Goal: Transaction & Acquisition: Obtain resource

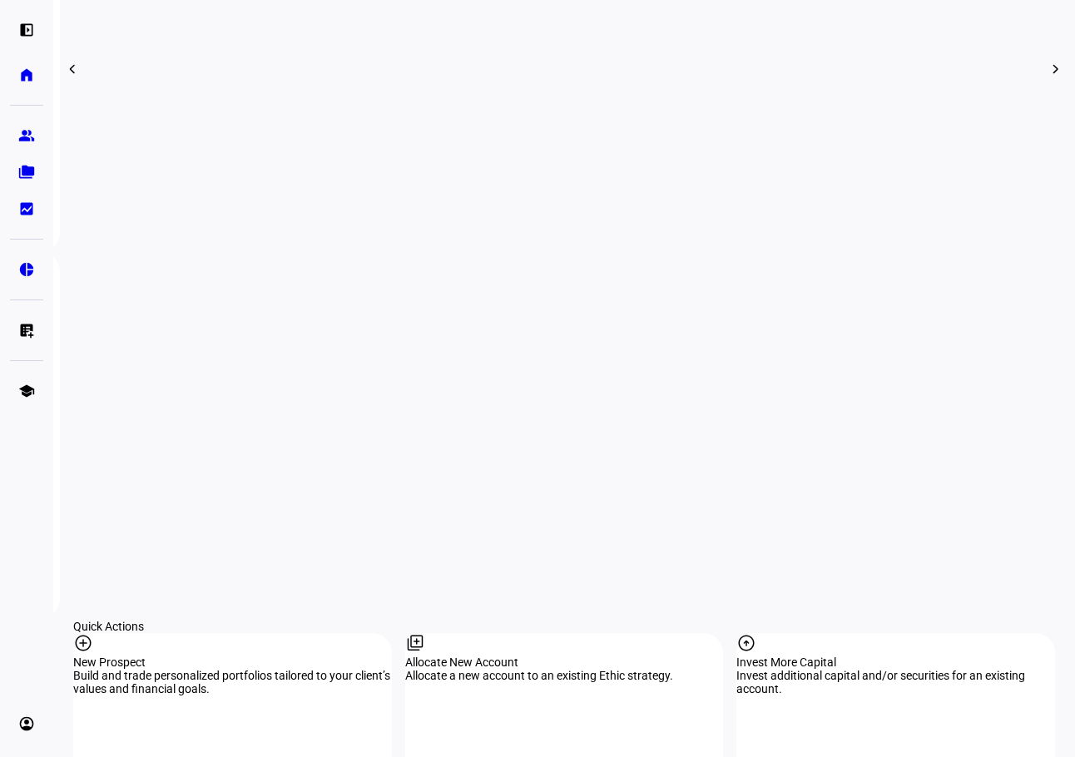
scroll to position [1332, 0]
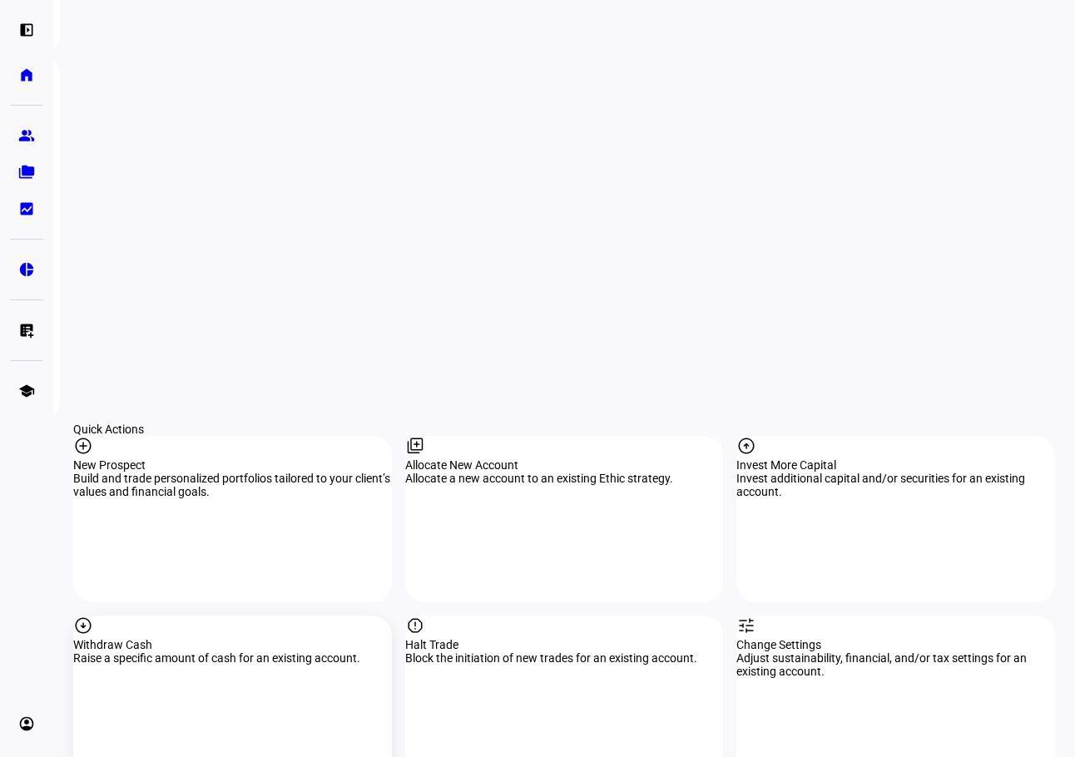
click at [158, 638] on div "Withdraw Cash" at bounding box center [232, 644] width 319 height 13
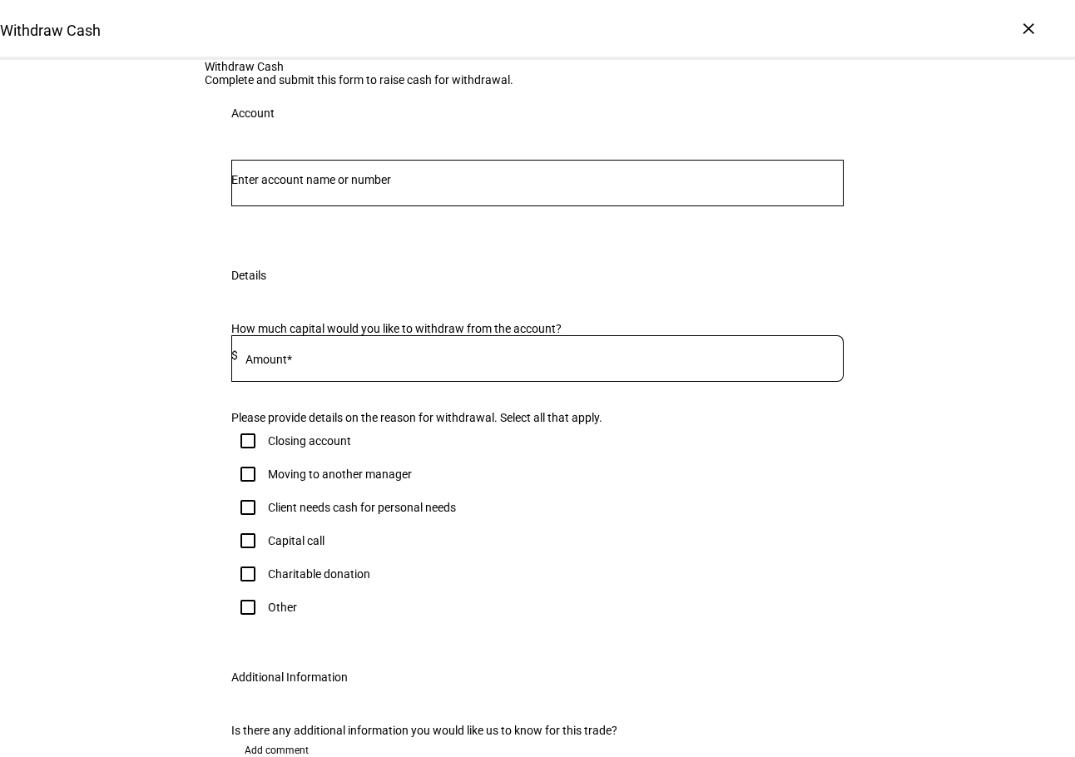
click at [926, 302] on div "Withdraw Cash Complete and submit this form to raise cash for withdrawal. Accou…" at bounding box center [537, 445] width 1075 height 771
click at [352, 186] on input "Number" at bounding box center [537, 179] width 613 height 13
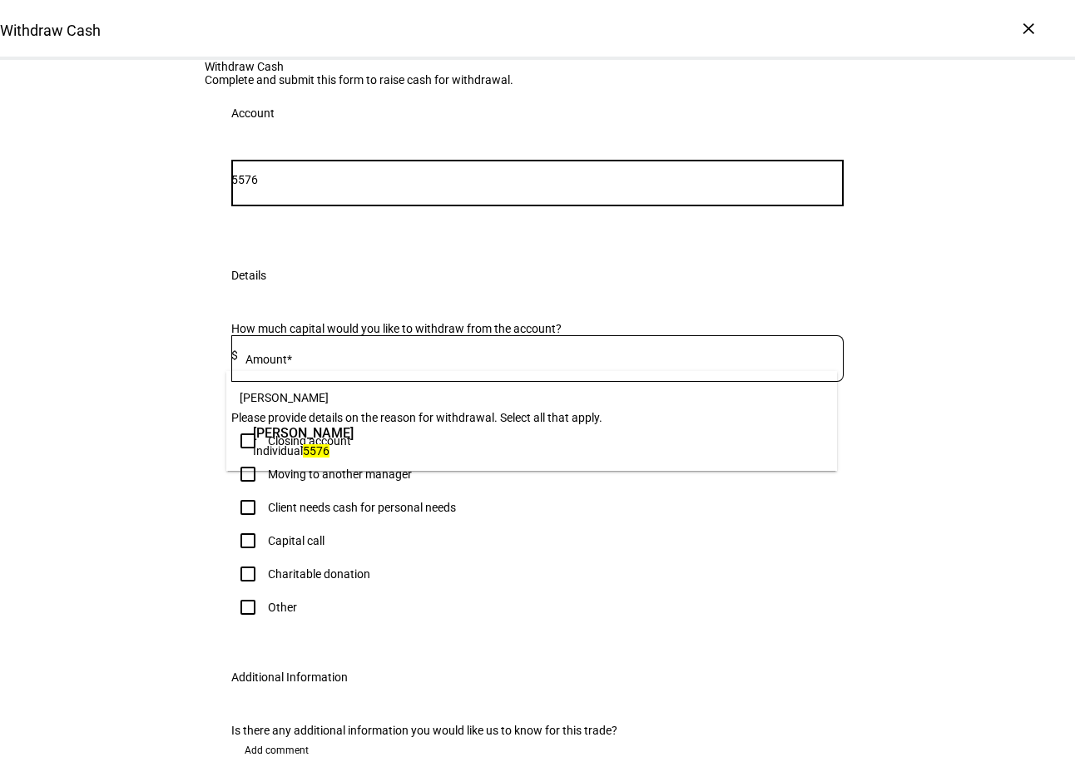
type input "5576"
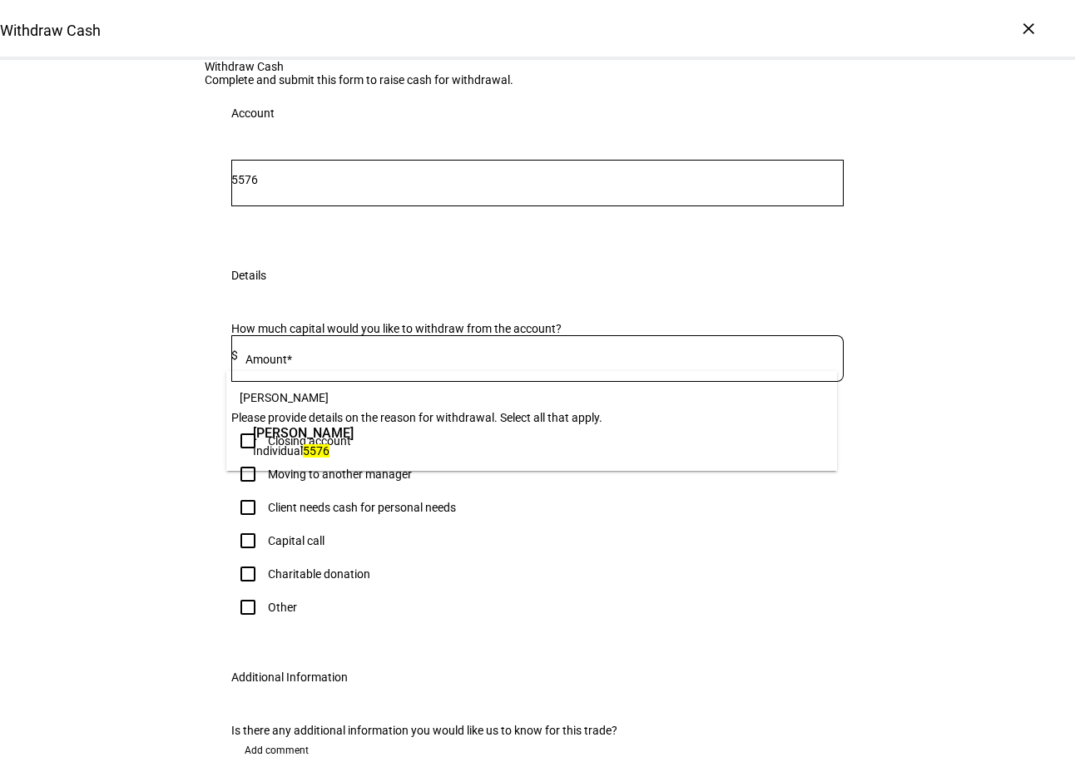
click at [333, 439] on span "[PERSON_NAME]" at bounding box center [303, 433] width 101 height 19
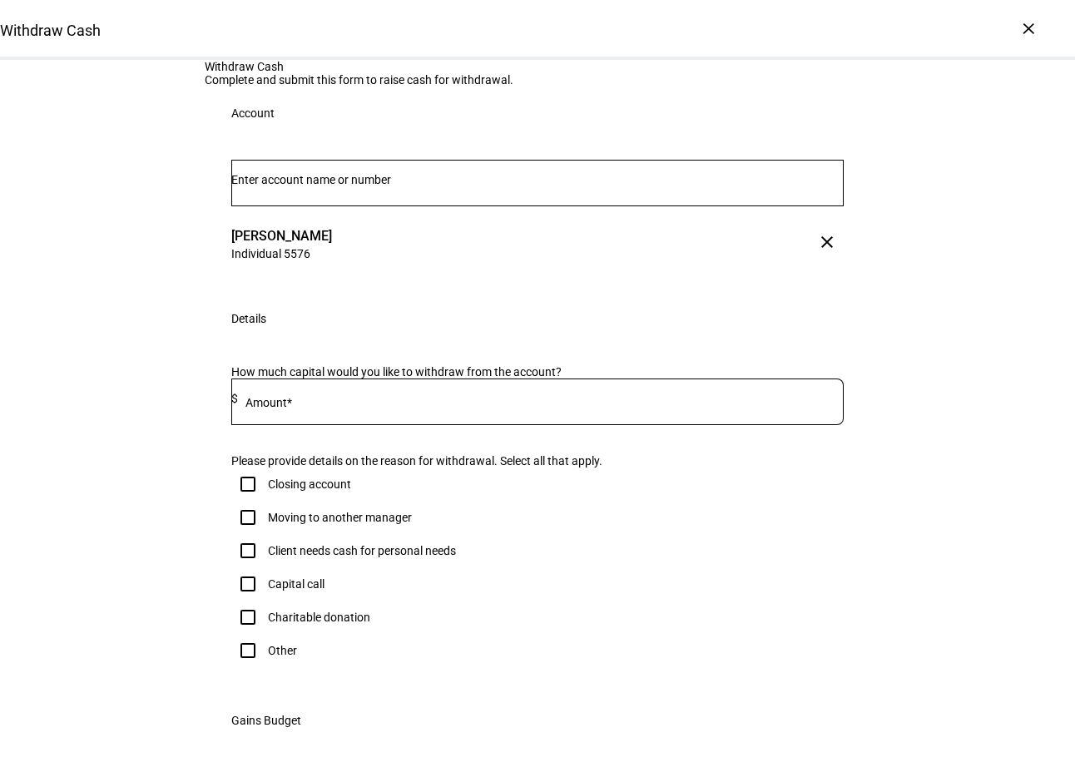
click at [717, 265] on div "[PERSON_NAME] Individual 5576 clear" at bounding box center [537, 243] width 621 height 43
click at [292, 409] on mat-label "Amount*" at bounding box center [269, 402] width 47 height 13
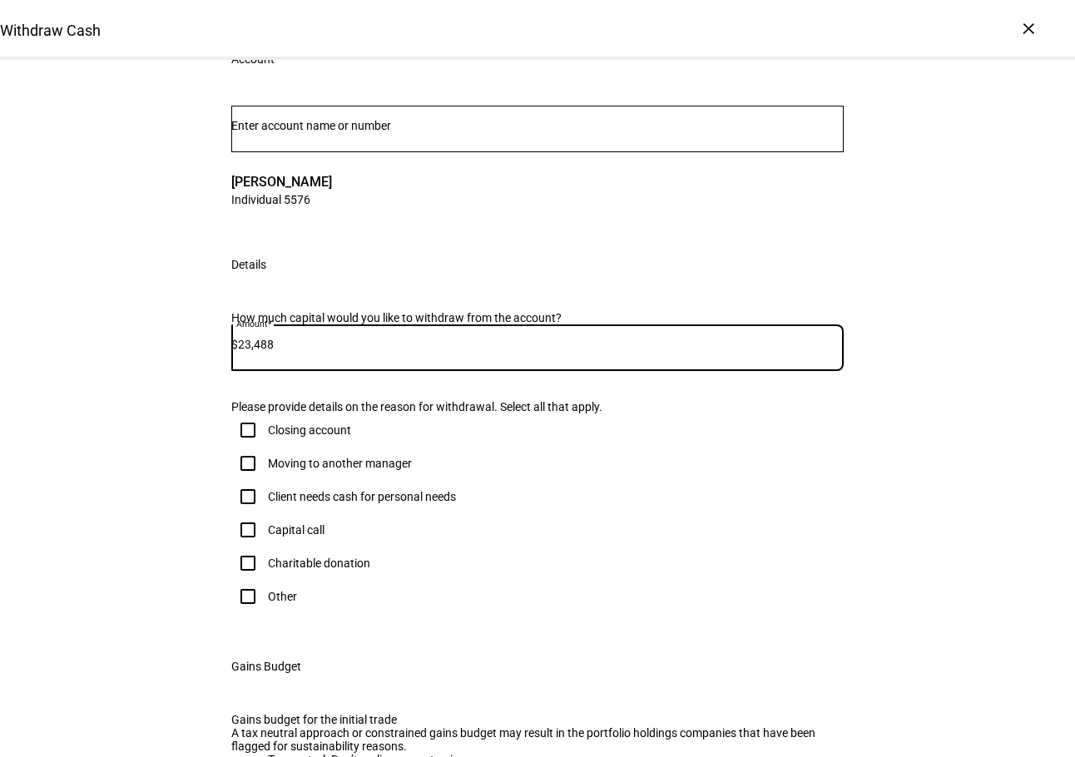
scroll to position [83, 0]
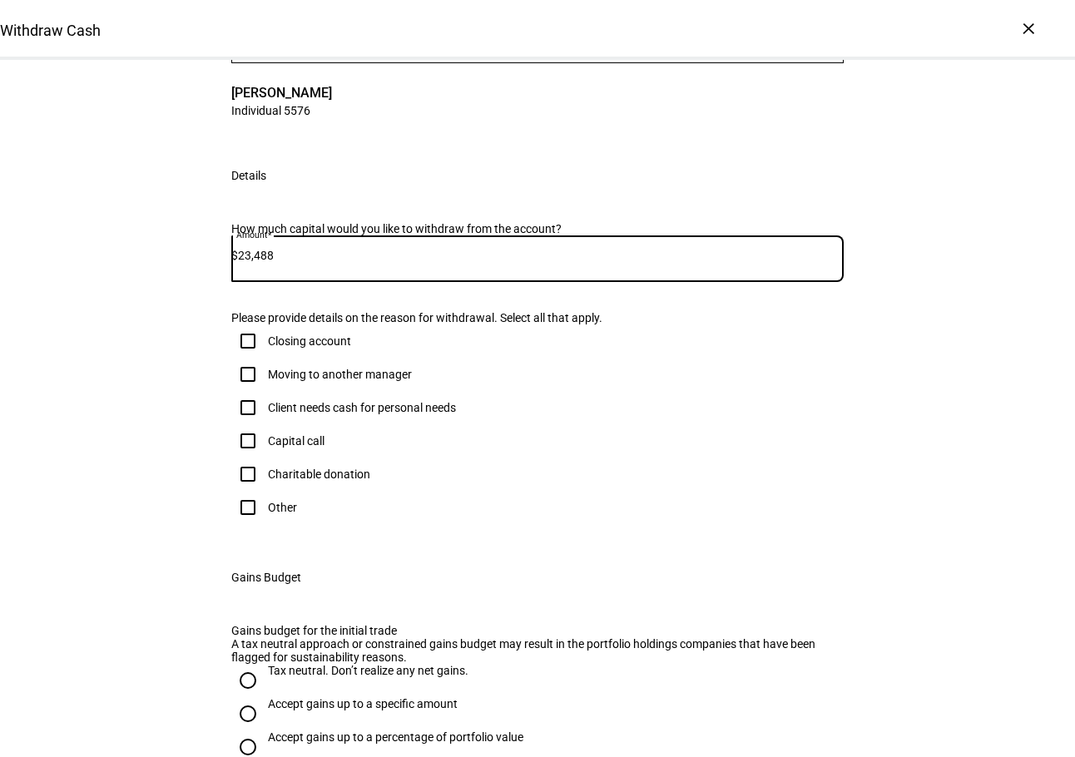
type input "23,488"
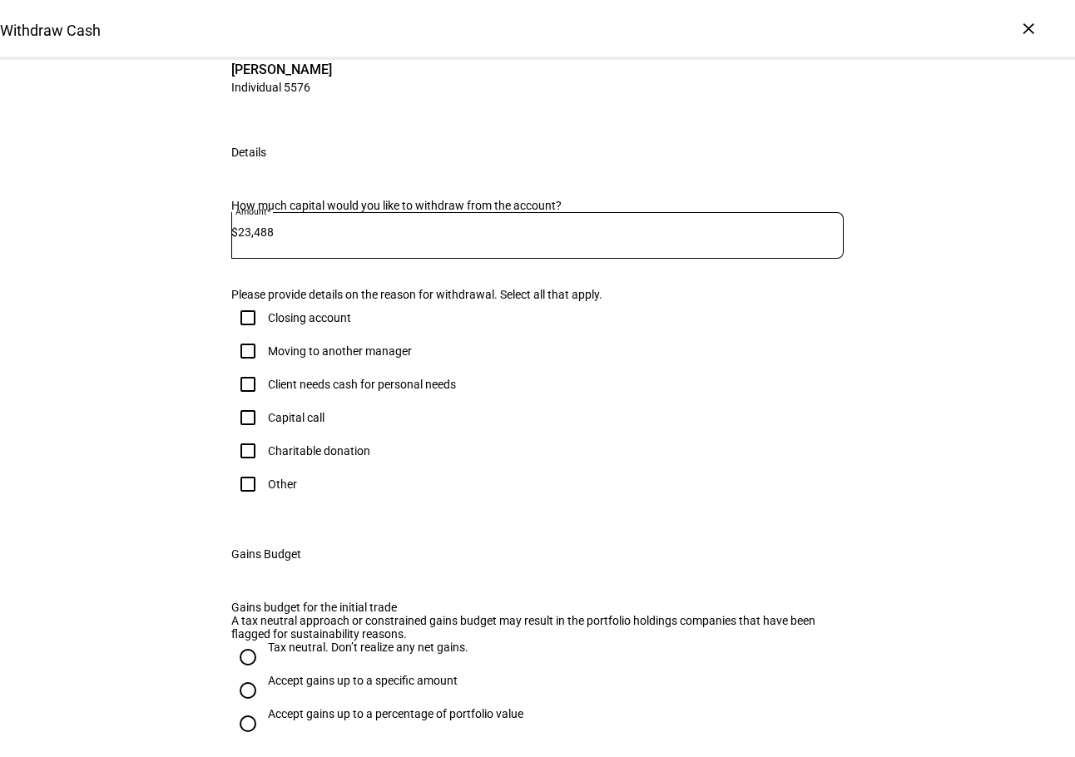
click at [283, 501] on div "Please provide details on the reason for withdrawal. Select all that apply. Clo…" at bounding box center [537, 394] width 613 height 213
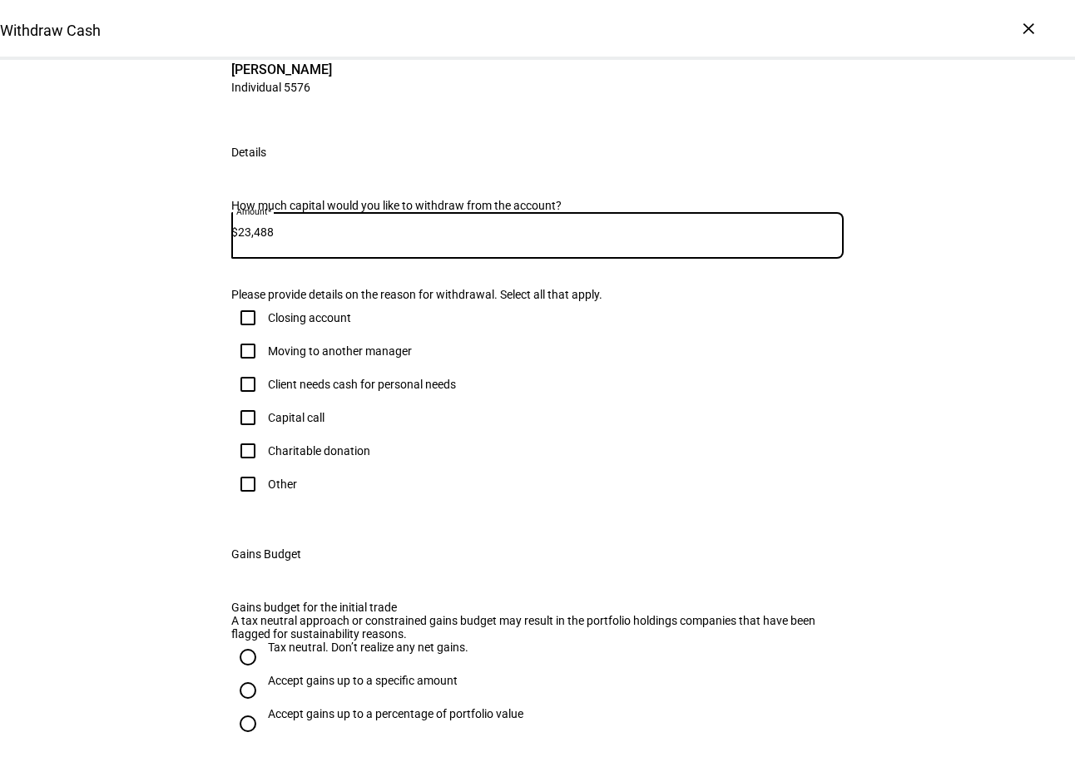
drag, startPoint x: 284, startPoint y: 436, endPoint x: 267, endPoint y: 440, distance: 17.2
click at [267, 239] on input "23,488" at bounding box center [541, 232] width 606 height 13
click at [246, 401] on input "Client needs cash for personal needs" at bounding box center [247, 384] width 33 height 33
checkbox input "true"
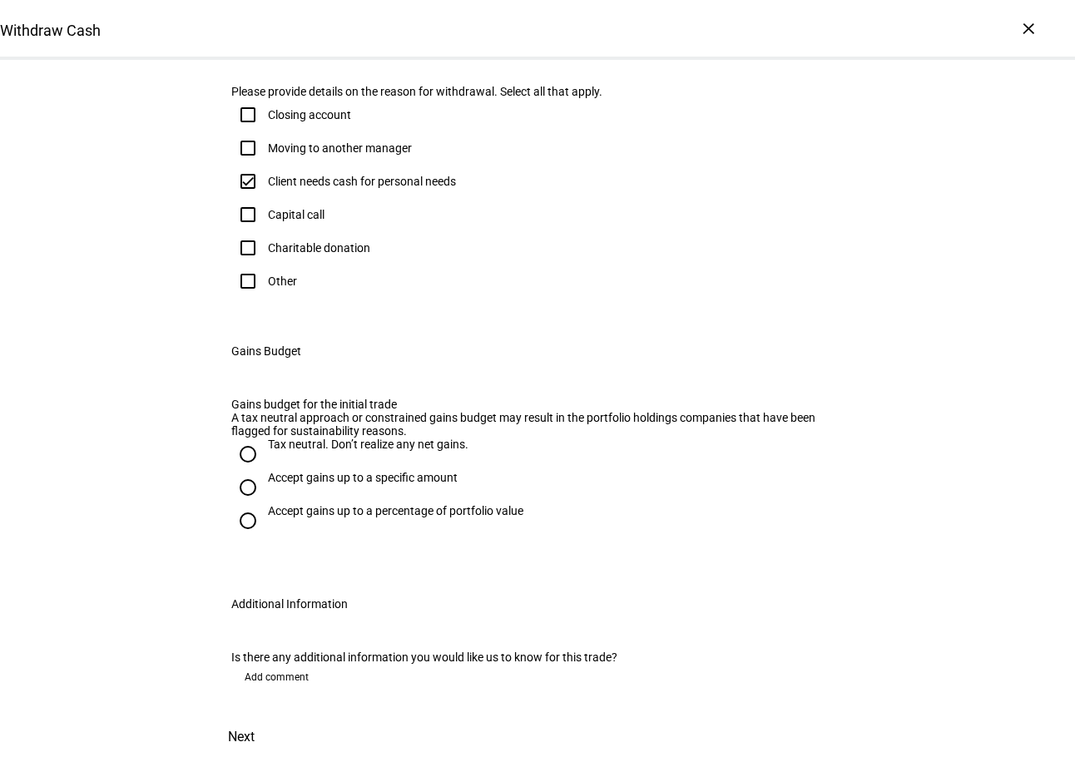
scroll to position [583, 0]
drag, startPoint x: 246, startPoint y: 507, endPoint x: 258, endPoint y: 516, distance: 15.5
click at [246, 471] on input "Tax neutral. Don’t realize any net gains." at bounding box center [247, 454] width 33 height 33
radio input "true"
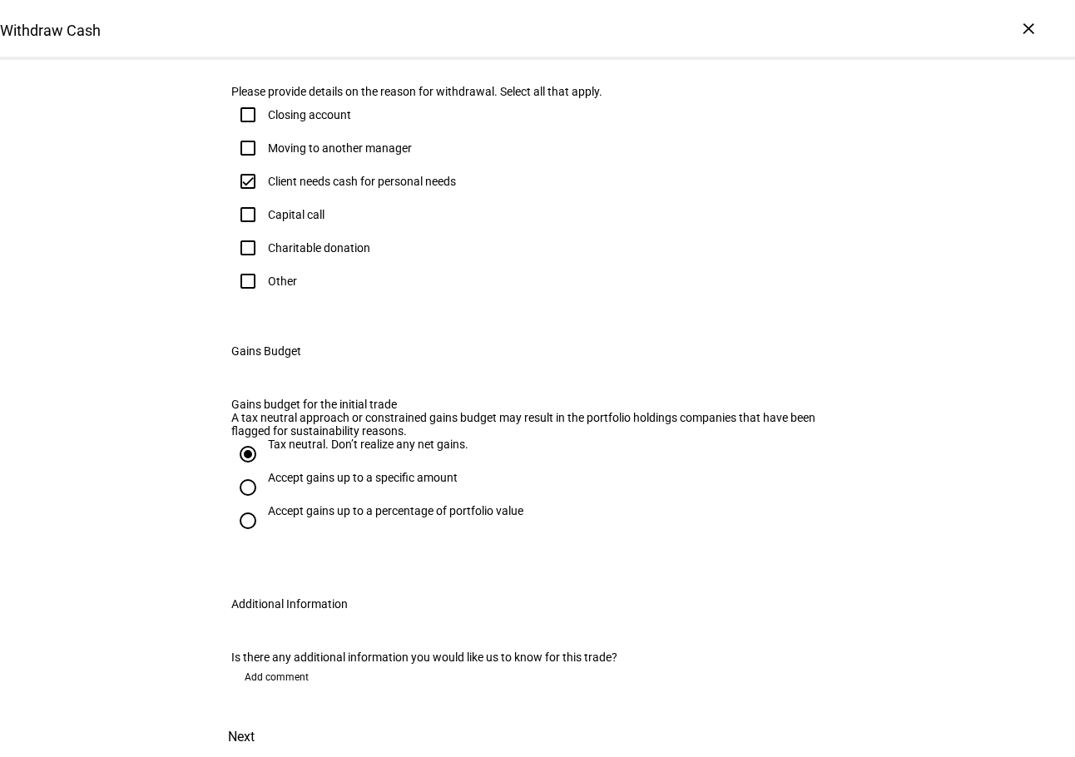
click at [255, 717] on span "Next" at bounding box center [241, 737] width 27 height 40
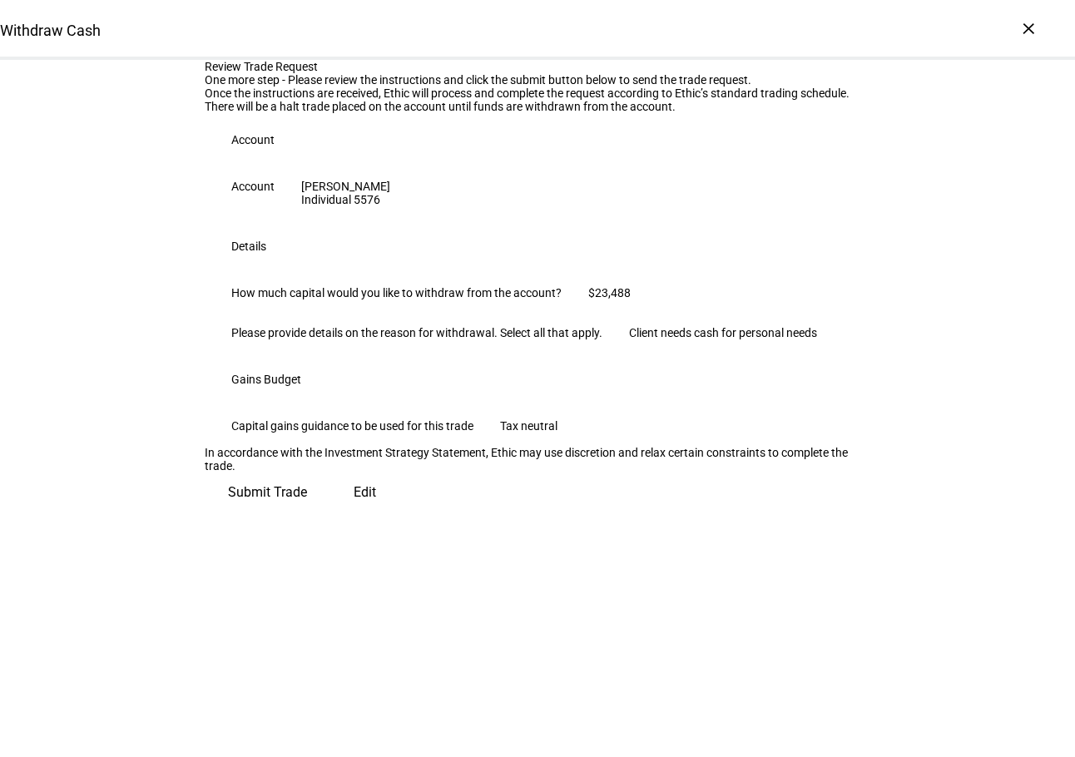
scroll to position [170, 0]
click at [307, 513] on span "Submit Trade" at bounding box center [267, 493] width 79 height 40
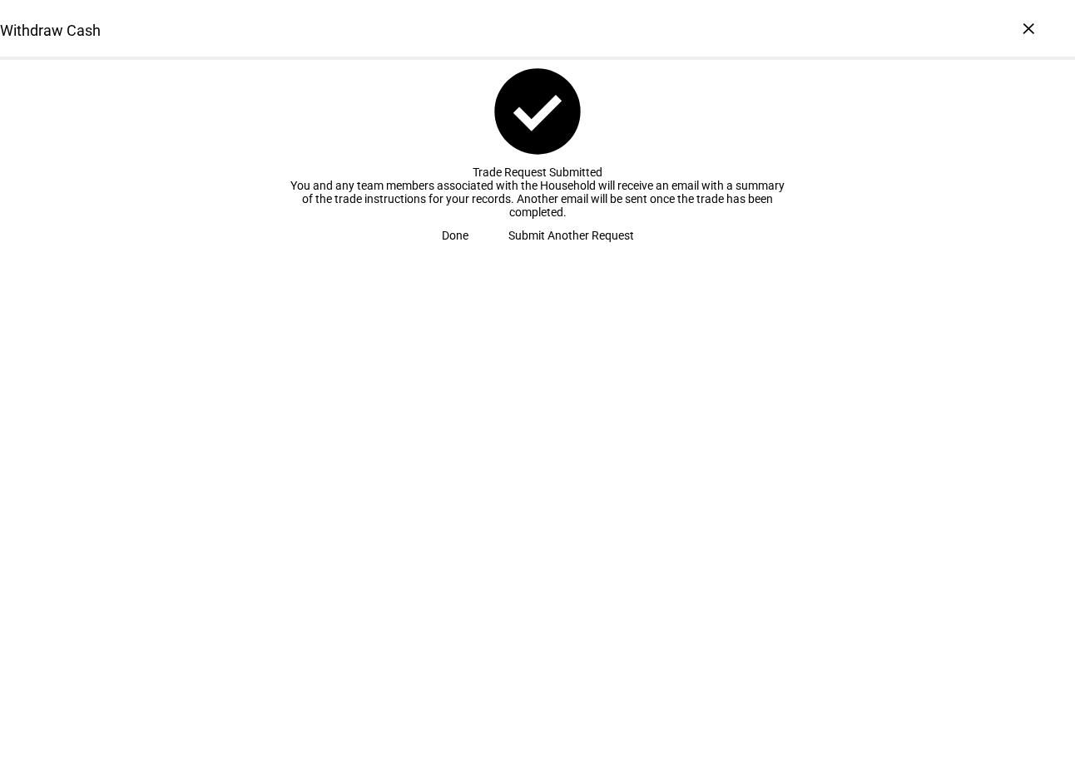
click at [469, 252] on span "Done" at bounding box center [455, 235] width 27 height 33
